Goal: Information Seeking & Learning: Learn about a topic

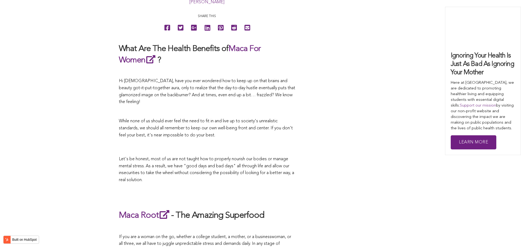
scroll to position [1796, 0]
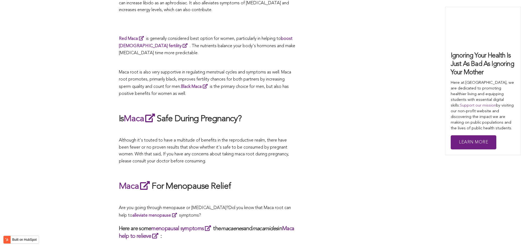
click at [171, 128] on p at bounding box center [207, 131] width 176 height 7
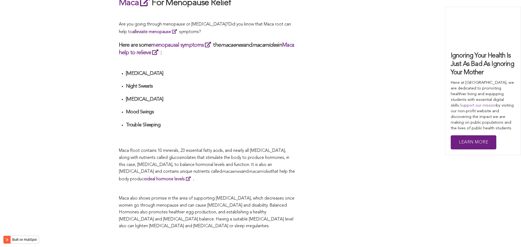
scroll to position [873, 0]
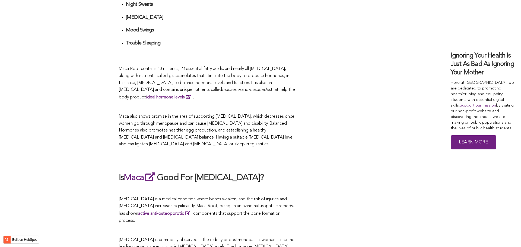
scroll to position [1248, 0]
click at [273, 171] on h2 "Is Maca Good For [MEDICAL_DATA]?" at bounding box center [207, 177] width 176 height 12
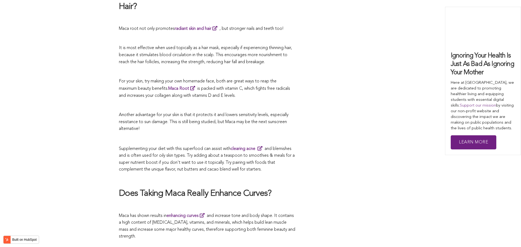
scroll to position [971, 0]
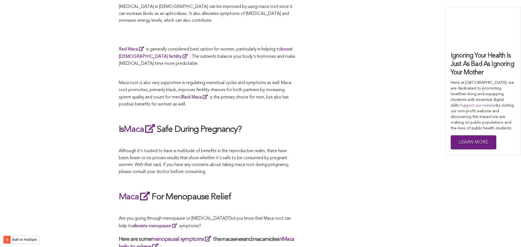
click at [264, 123] on h2 "Is Maca Safe During Pregnancy?" at bounding box center [207, 129] width 176 height 12
click at [266, 124] on h2 "Is Maca Safe During Pregnancy?" at bounding box center [207, 129] width 176 height 12
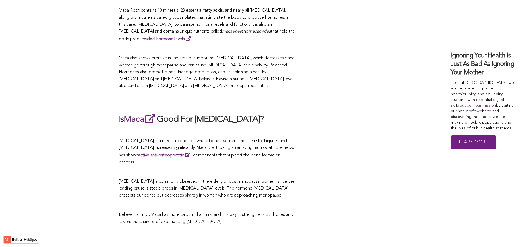
scroll to position [1719, 0]
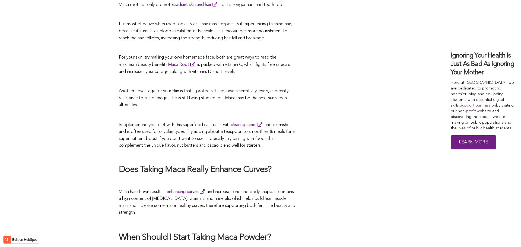
click at [289, 123] on p "Supplementing your diet with this superfood can assist with clearing acne and b…" at bounding box center [207, 135] width 176 height 28
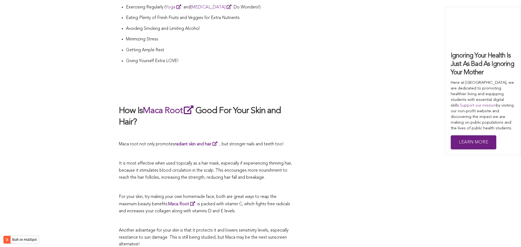
click at [244, 142] on span "Maca root not only promotes radiant skin and hair , but stronger nails and teet…" at bounding box center [201, 144] width 165 height 4
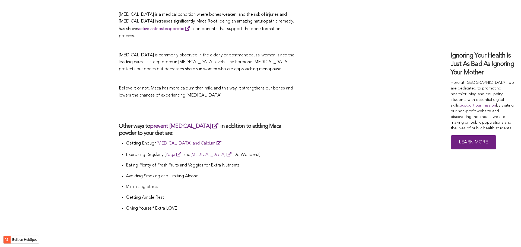
scroll to position [1677, 0]
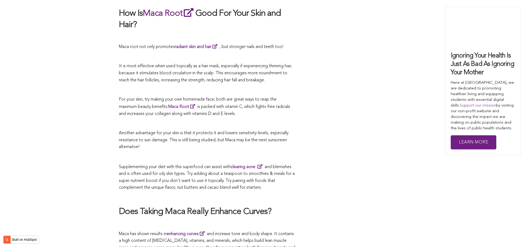
click at [176, 131] on span "Another advantage for your skin is that it protects it and lowers sensitivity l…" at bounding box center [204, 140] width 170 height 18
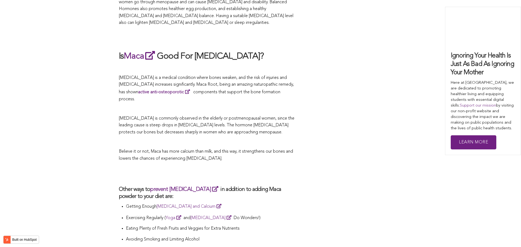
click at [234, 139] on p at bounding box center [207, 142] width 176 height 7
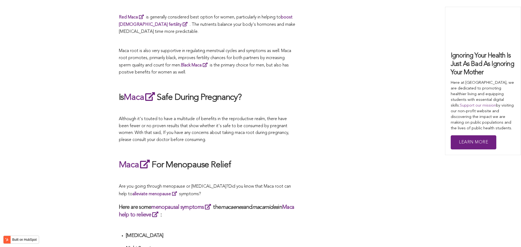
scroll to position [1211, 0]
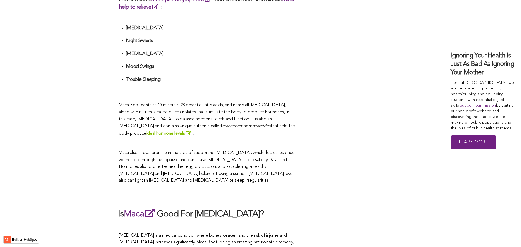
click at [162, 132] on link "ideal hormone levels" at bounding box center [169, 134] width 47 height 4
